Goal: Task Accomplishment & Management: Complete application form

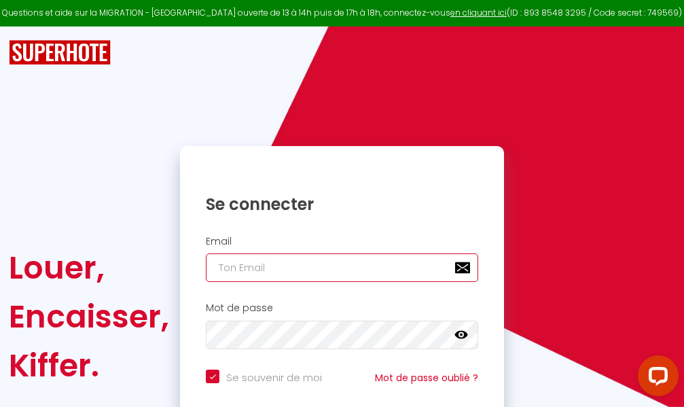
click at [335, 270] on input "email" at bounding box center [342, 267] width 272 height 29
type input "m"
checkbox input "true"
type input "ma"
checkbox input "true"
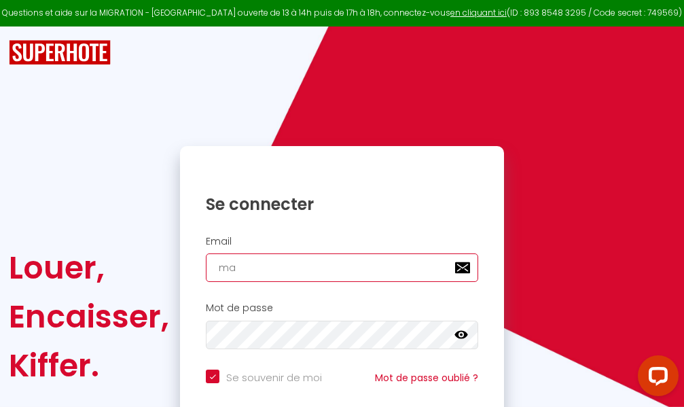
type input "mar"
checkbox input "true"
type input "marc"
checkbox input "true"
type input "marcd"
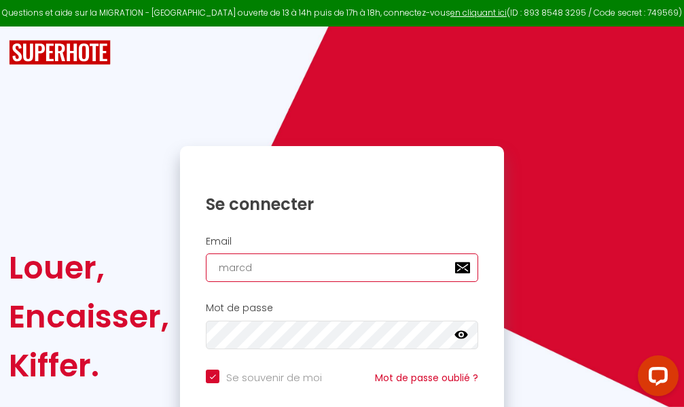
checkbox input "true"
type input "marcdp"
checkbox input "true"
type input "marcdpo"
checkbox input "true"
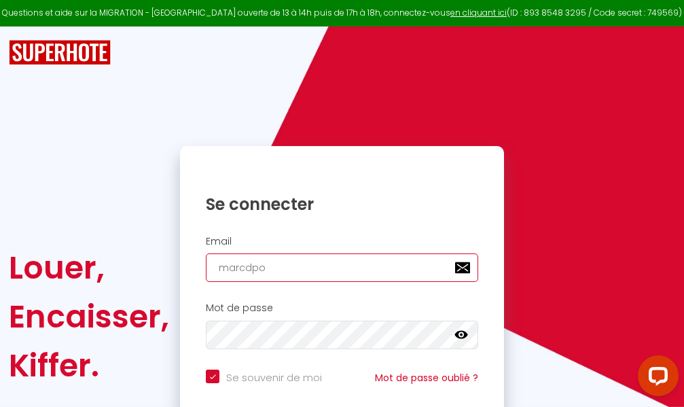
type input "marcdpoz"
checkbox input "true"
type input "marcdpoz."
checkbox input "true"
type input "marcdpoz.l"
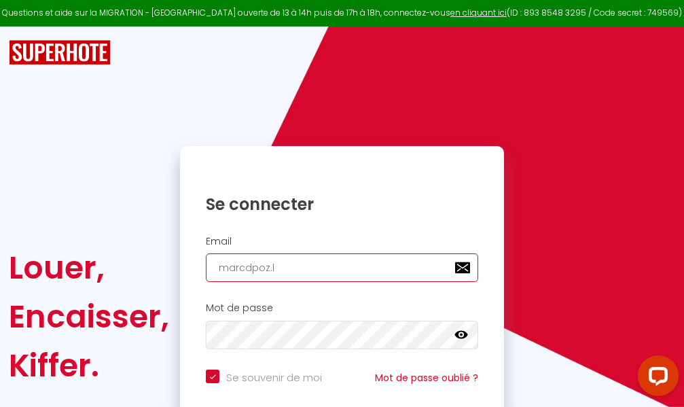
checkbox input "true"
type input "marcdpoz.lo"
checkbox input "true"
type input "marcdpoz.loc"
checkbox input "true"
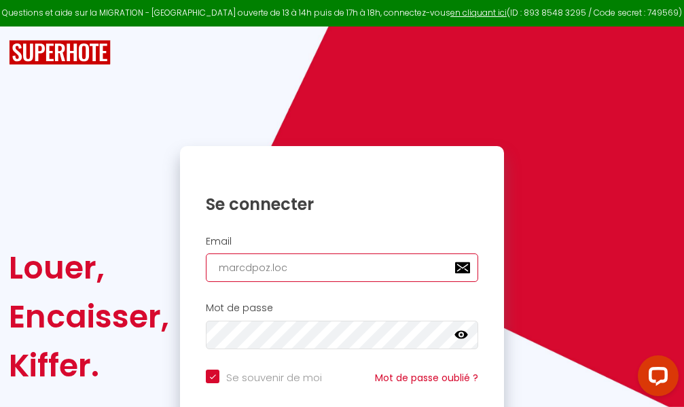
type input "marcdpoz.loca"
checkbox input "true"
type input "marcdpoz.locat"
checkbox input "true"
type input "marcdpoz.locati"
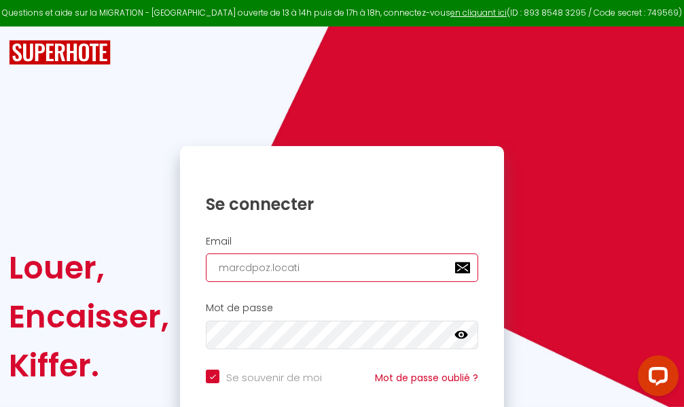
checkbox input "true"
type input "marcdpoz.locatio"
checkbox input "true"
type input "marcdpoz.location"
checkbox input "true"
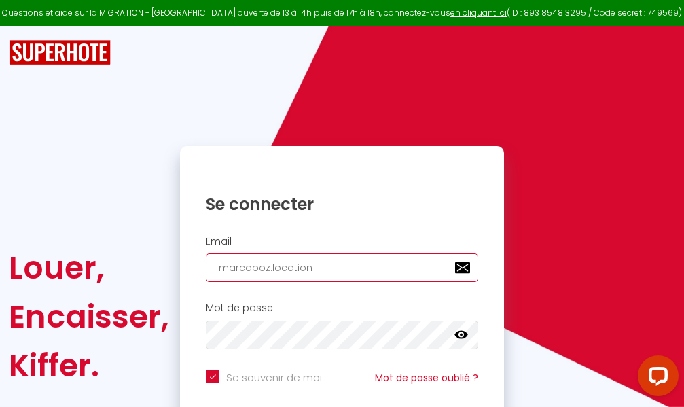
type input "marcdpoz.location@"
checkbox input "true"
type input "marcdpoz.location@g"
checkbox input "true"
type input "marcdpoz.location@gm"
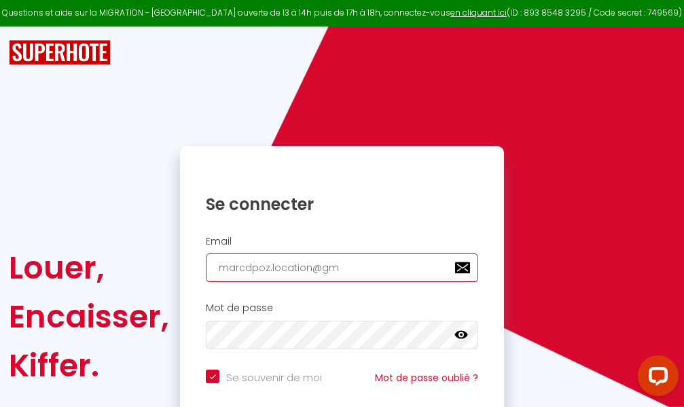
checkbox input "true"
type input "marcdpoz.location@gma"
checkbox input "true"
type input "marcdpoz.location@gmai"
checkbox input "true"
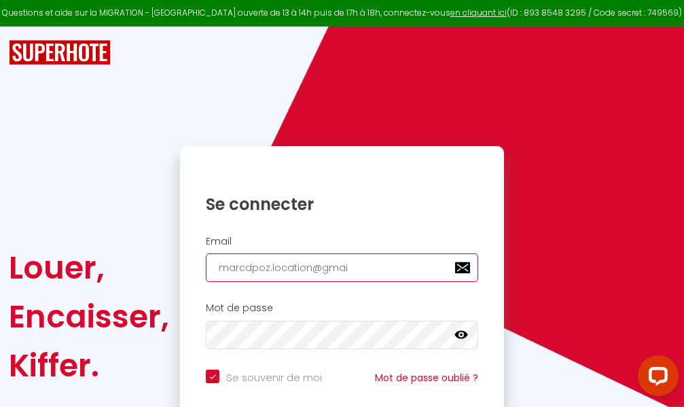
type input "[EMAIL_ADDRESS]"
checkbox input "true"
type input "[EMAIL_ADDRESS]."
checkbox input "true"
type input "marcdpoz.location@gmail.c"
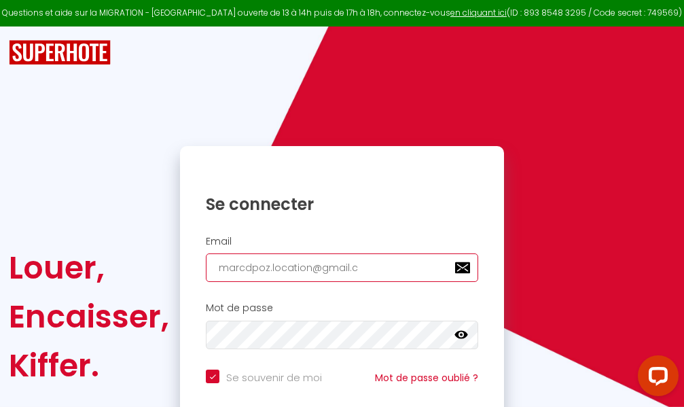
checkbox input "true"
type input "[EMAIL_ADDRESS][DOMAIN_NAME]"
checkbox input "true"
type input "[EMAIL_ADDRESS][DOMAIN_NAME]"
checkbox input "true"
